Goal: Transaction & Acquisition: Purchase product/service

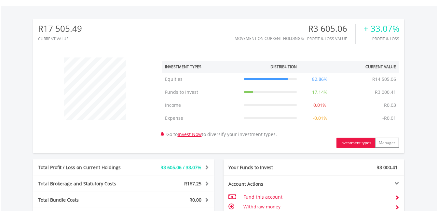
scroll to position [358, 0]
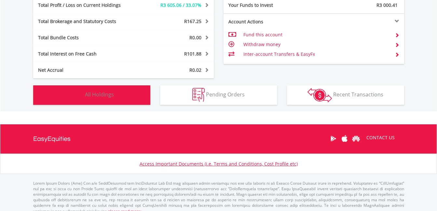
click at [97, 96] on span "All Holdings" at bounding box center [99, 94] width 29 height 7
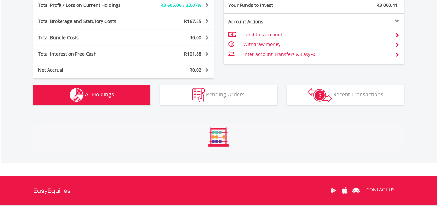
scroll to position [482, 0]
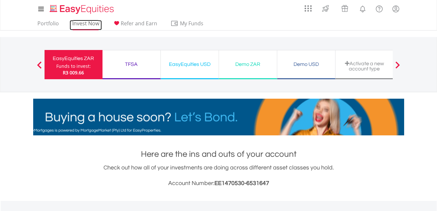
click at [84, 22] on link "Invest Now" at bounding box center [86, 25] width 32 height 10
